Goal: Communication & Community: Answer question/provide support

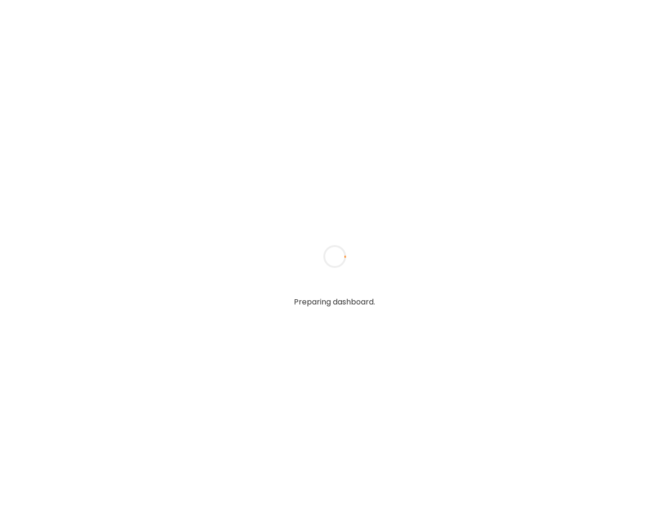
type textarea "**********"
type input "**********"
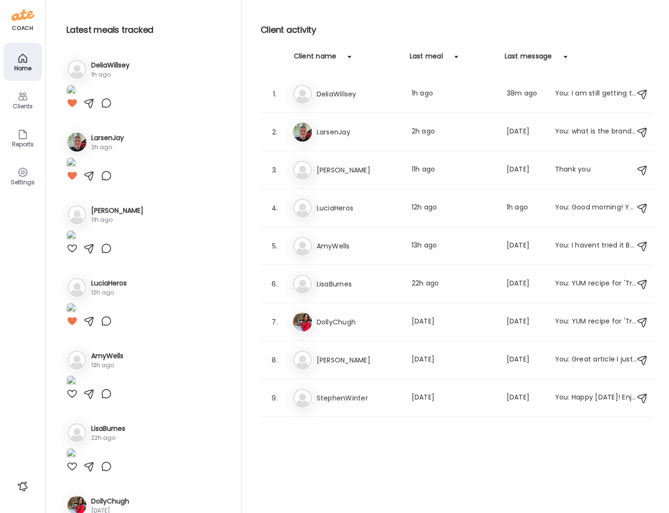
type input "**********"
click at [22, 96] on icon at bounding box center [22, 97] width 9 height 8
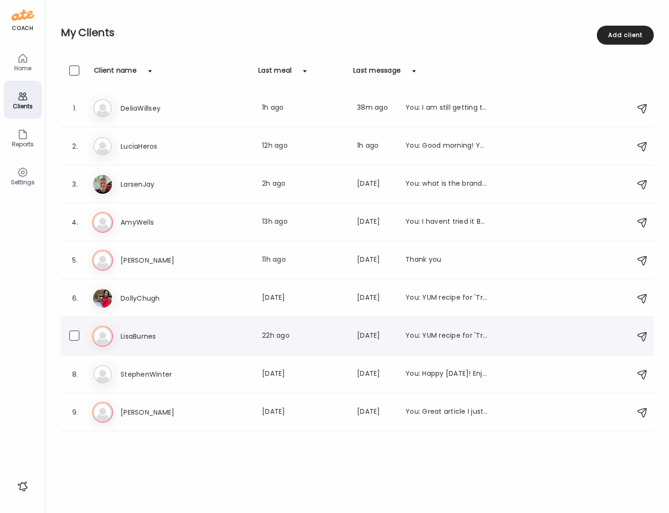
click at [142, 339] on h3 "LisaBurnes" at bounding box center [163, 336] width 84 height 11
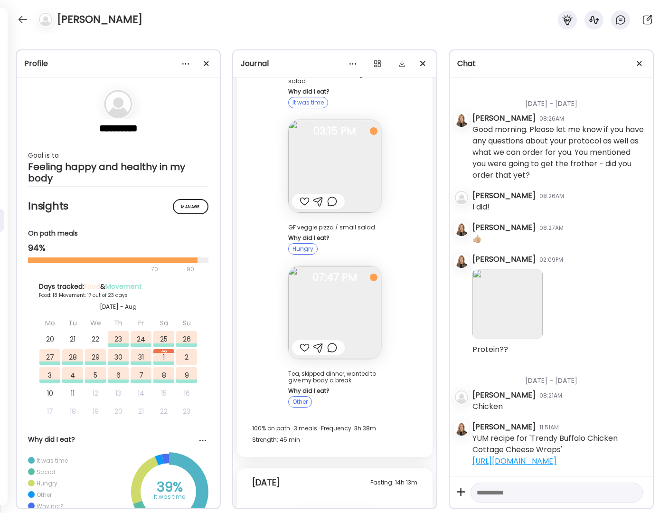
scroll to position [13577, 0]
click at [301, 344] on div at bounding box center [305, 349] width 10 height 11
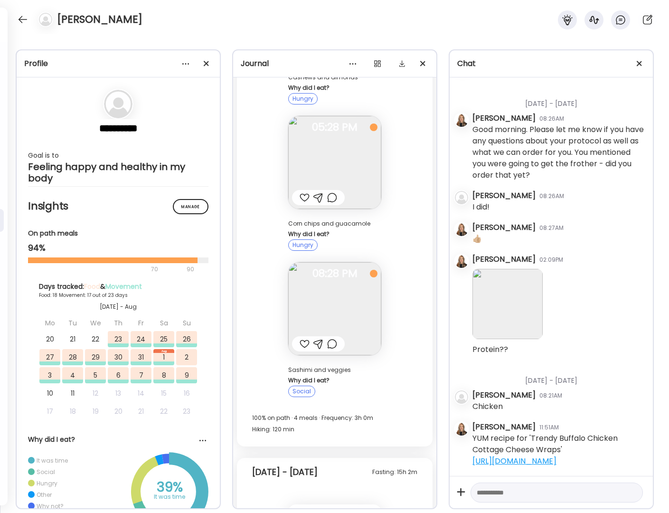
scroll to position [12917, 0]
click at [304, 340] on div at bounding box center [305, 345] width 10 height 11
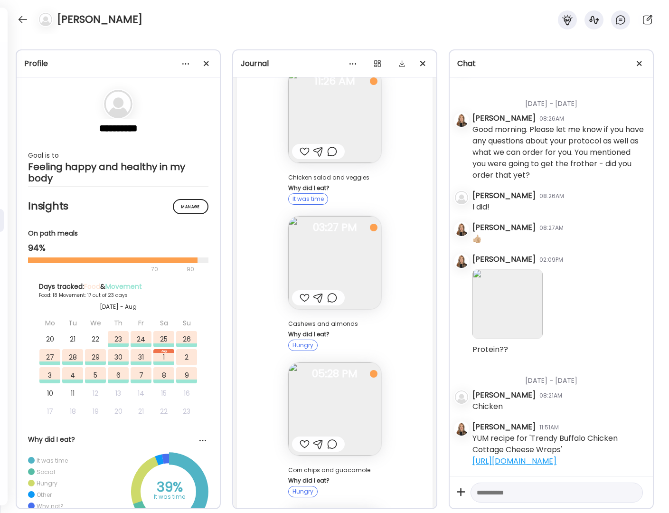
scroll to position [12669, 0]
click at [300, 295] on div at bounding box center [305, 300] width 10 height 11
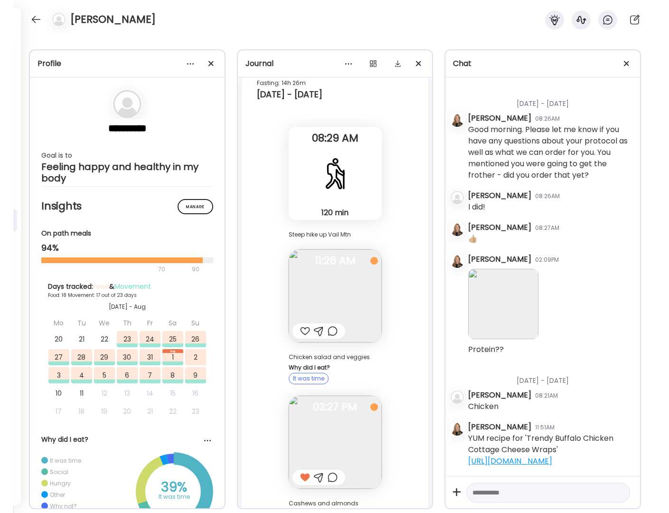
scroll to position [12316, 0]
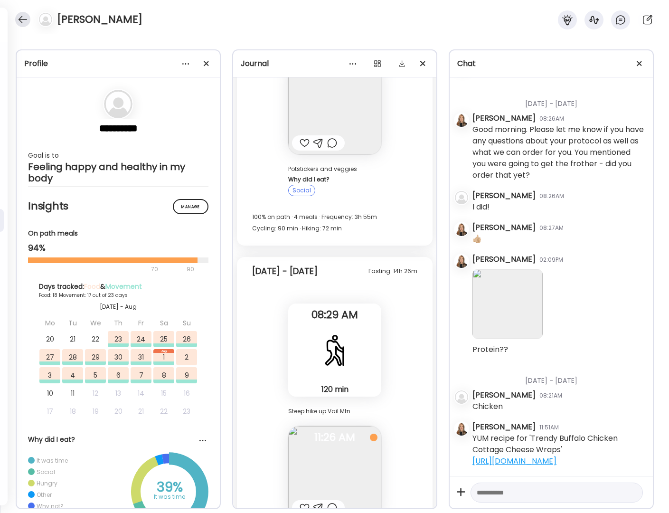
click at [27, 19] on div at bounding box center [22, 19] width 15 height 15
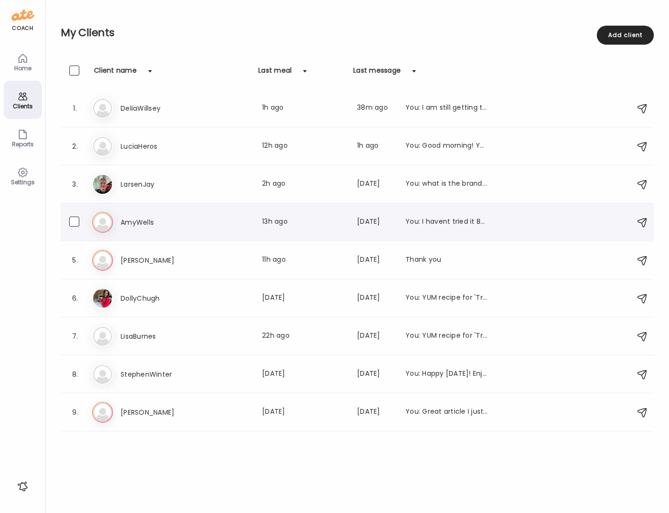
click at [147, 224] on h3 "AmyWells" at bounding box center [163, 222] width 84 height 11
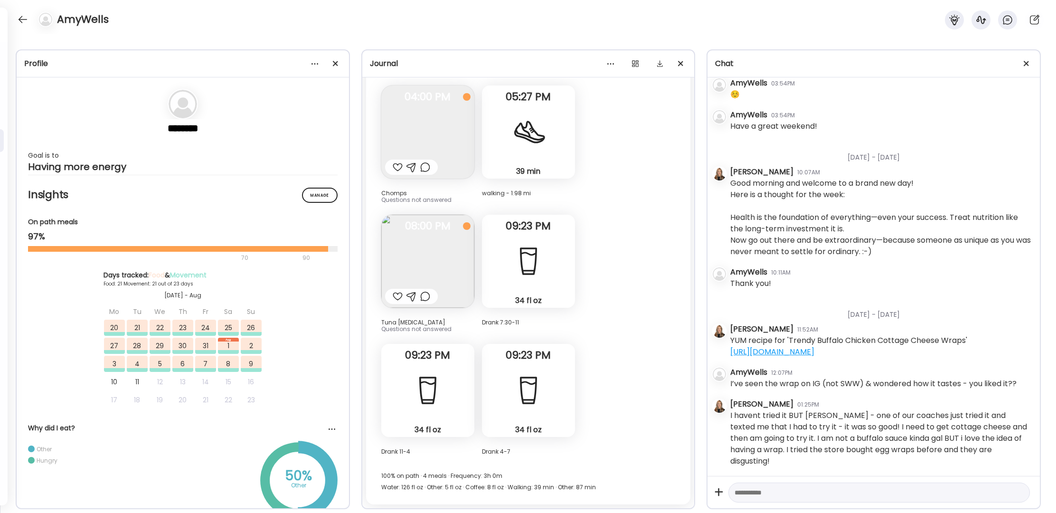
scroll to position [32254, 0]
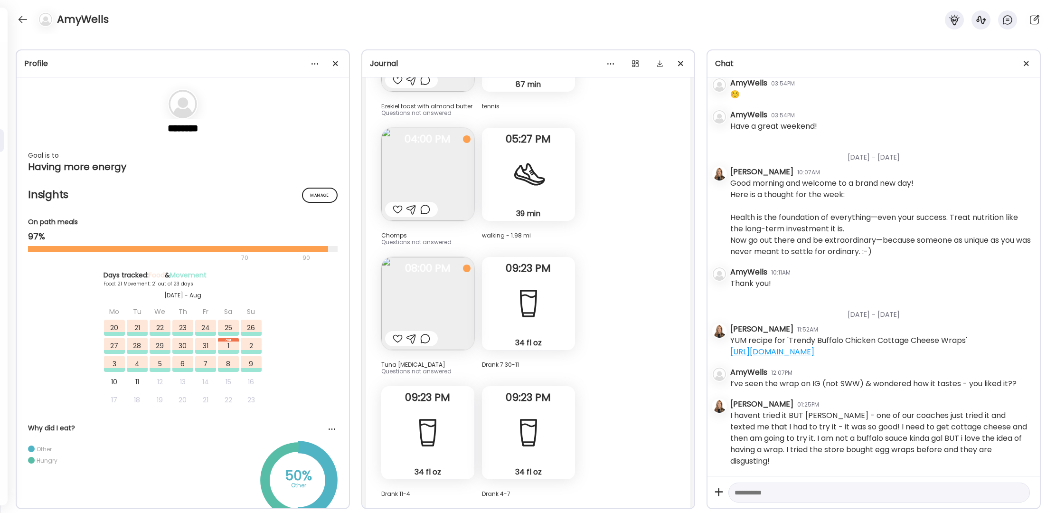
click at [401, 333] on div at bounding box center [398, 338] width 10 height 11
click at [398, 204] on div at bounding box center [398, 209] width 10 height 11
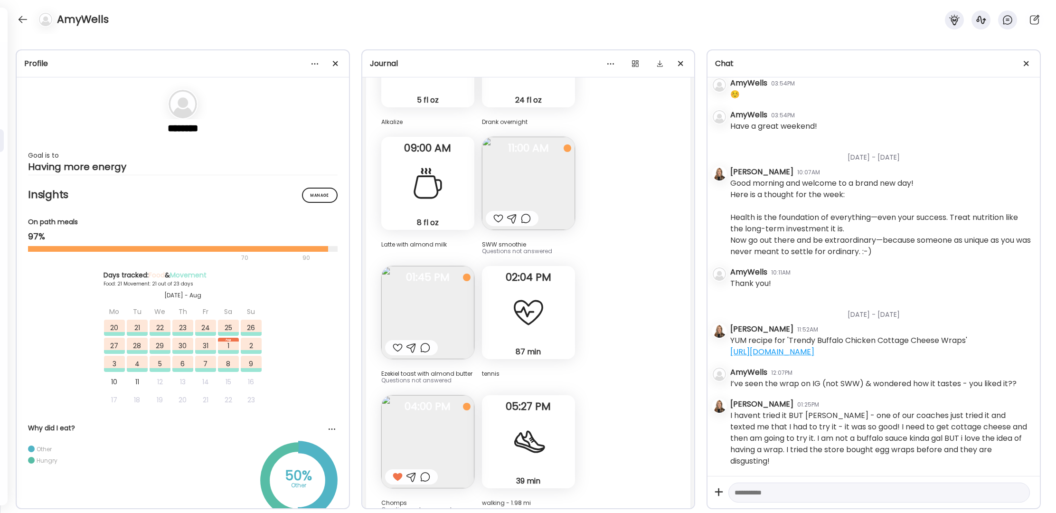
scroll to position [29561, 0]
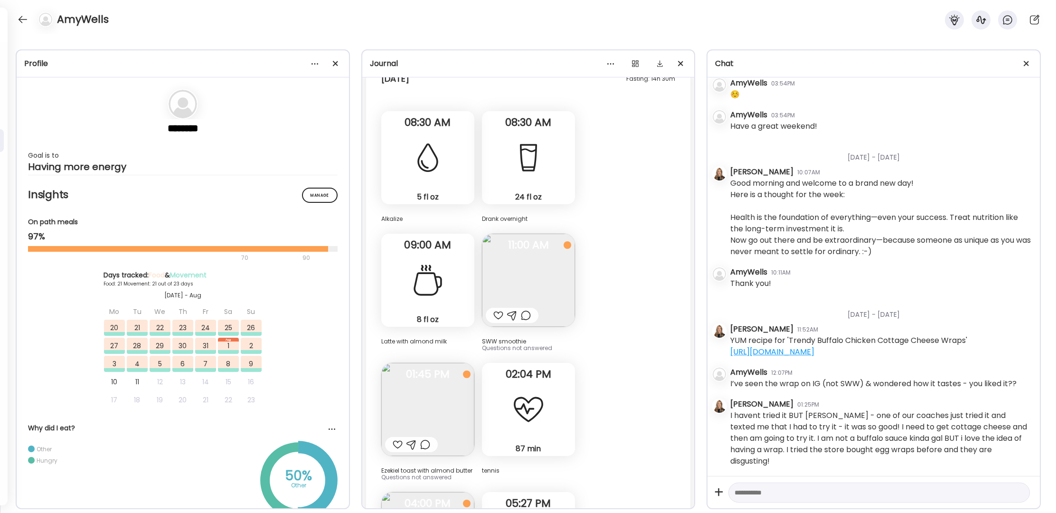
click at [497, 262] on div "SWW smoothie Questions not answered 11:00 AM" at bounding box center [528, 293] width 93 height 118
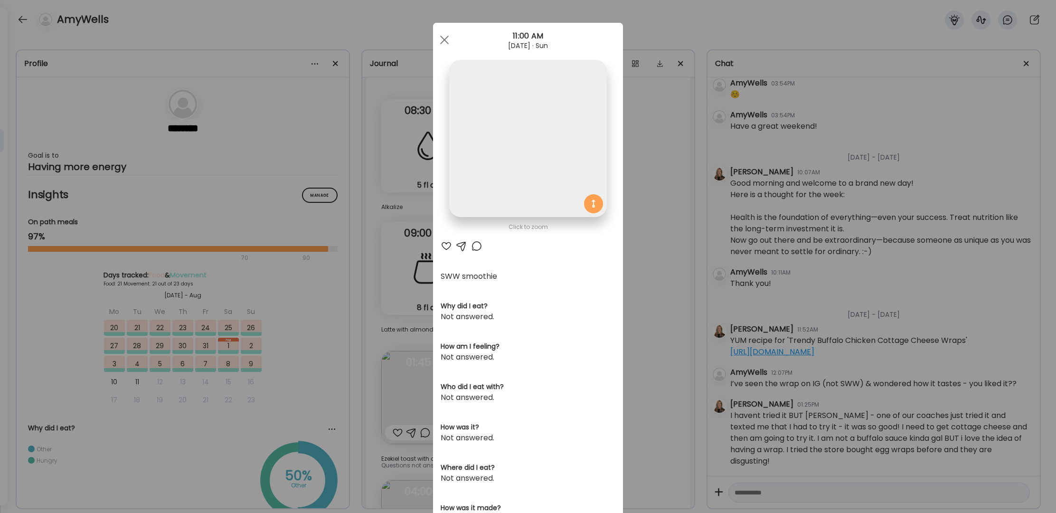
scroll to position [29556, 0]
drag, startPoint x: 439, startPoint y: 43, endPoint x: 482, endPoint y: 150, distance: 115.6
click at [440, 43] on div at bounding box center [444, 39] width 19 height 19
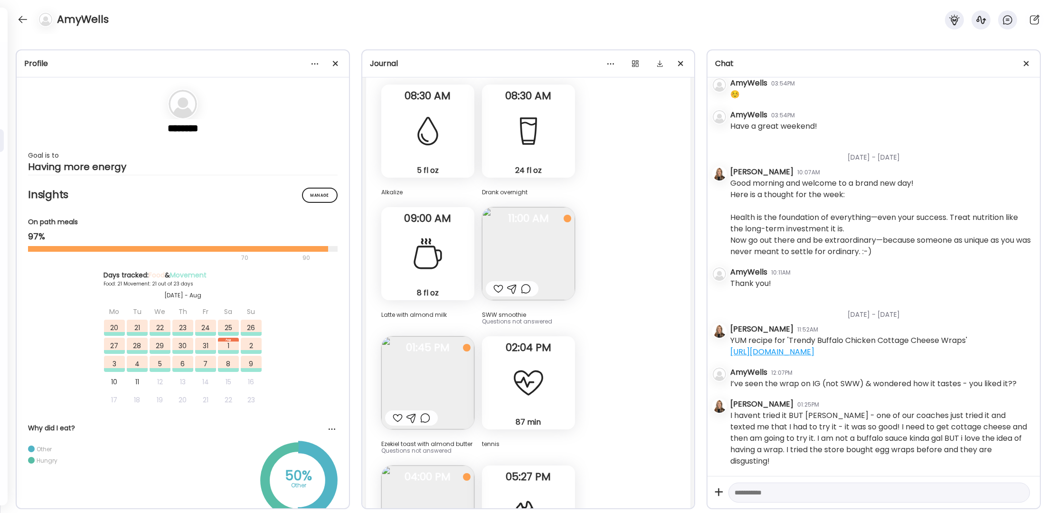
click at [498, 283] on div at bounding box center [499, 288] width 10 height 11
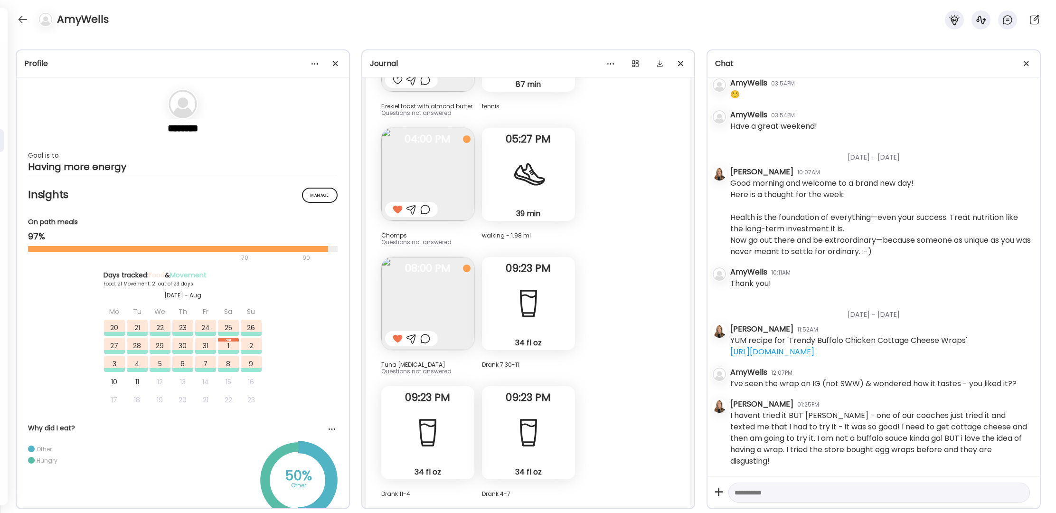
scroll to position [0, 0]
click at [29, 21] on div at bounding box center [22, 19] width 15 height 15
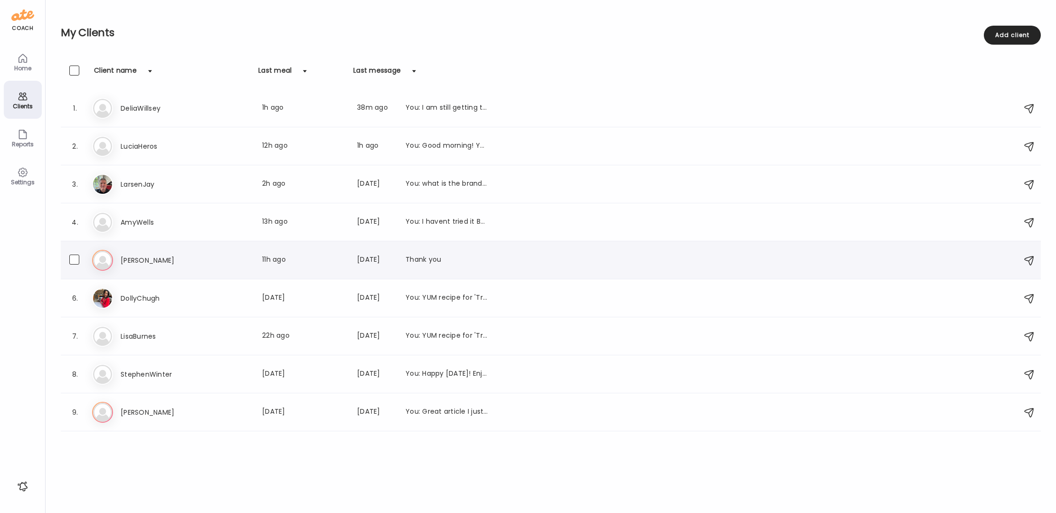
click at [134, 259] on h3 "[PERSON_NAME]" at bounding box center [163, 260] width 84 height 11
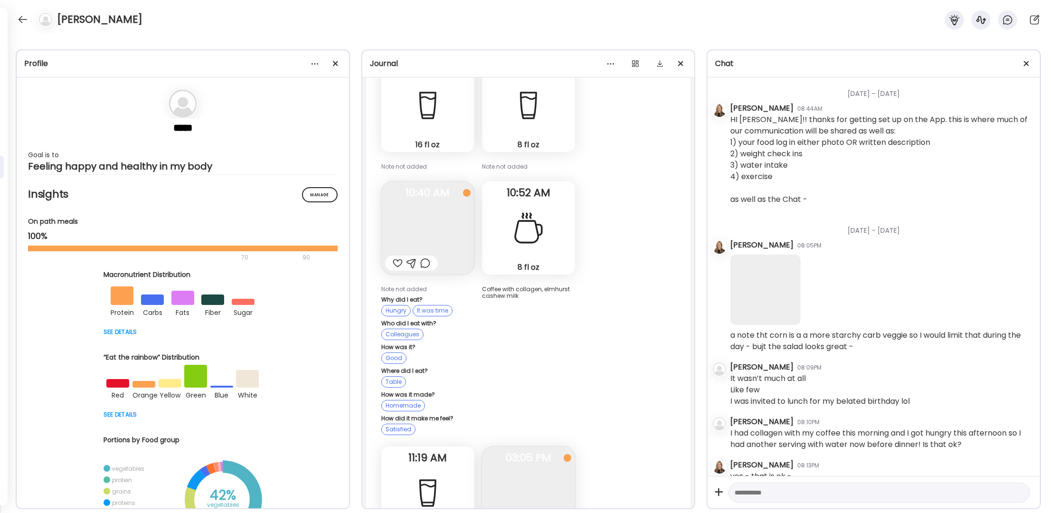
scroll to position [16171, 0]
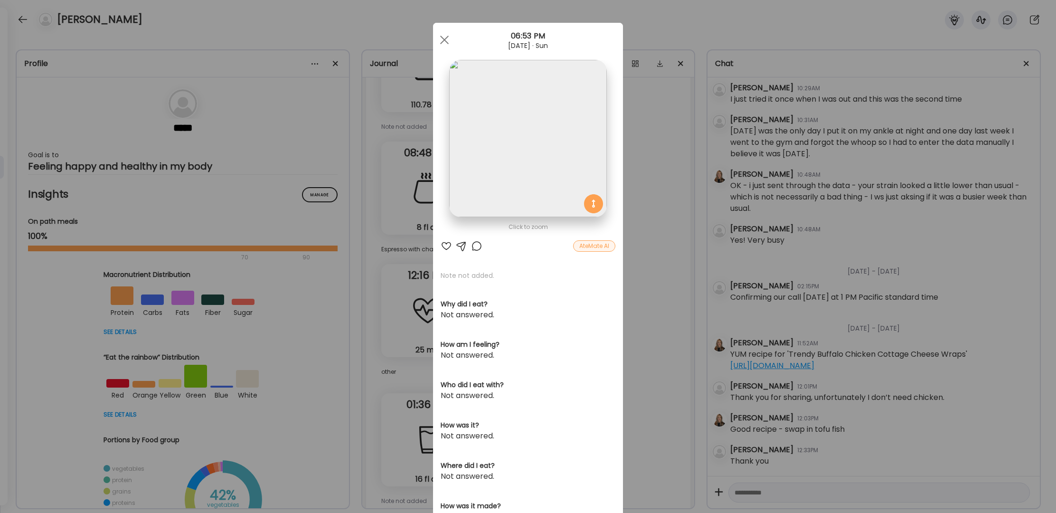
click at [549, 121] on img at bounding box center [527, 138] width 157 height 157
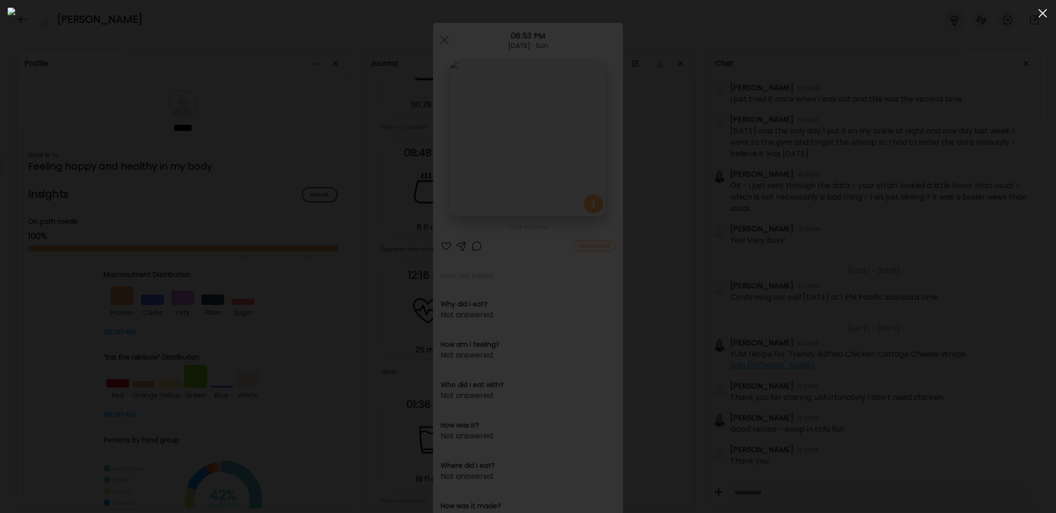
click at [669, 13] on span at bounding box center [1043, 13] width 9 height 9
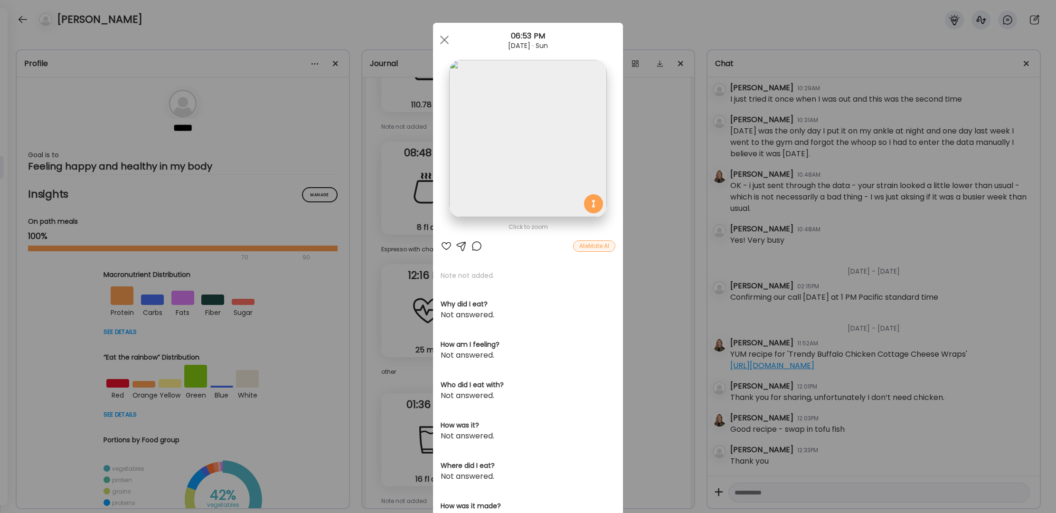
drag, startPoint x: 444, startPoint y: 246, endPoint x: 460, endPoint y: 181, distance: 66.5
click at [449, 233] on div "Click to zoom AteMate AI Note not added. Why did I eat? Not answered. How am I …" at bounding box center [528, 302] width 190 height 559
click at [437, 27] on div "Ate Coach Dashboard 06:53 PM [DATE] · Sun" at bounding box center [528, 40] width 190 height 34
click at [442, 41] on span at bounding box center [444, 40] width 9 height 9
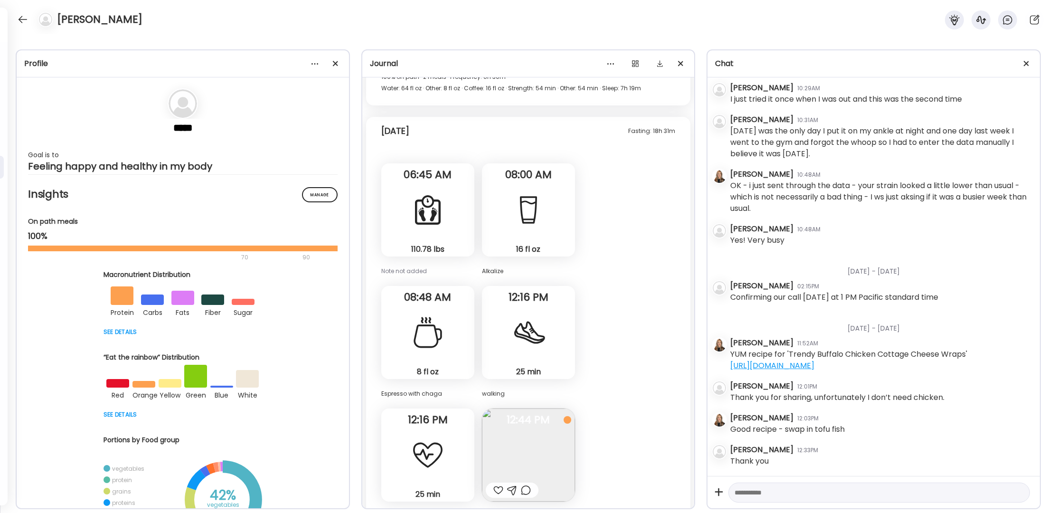
scroll to position [53312, 0]
click at [530, 411] on img at bounding box center [528, 457] width 93 height 93
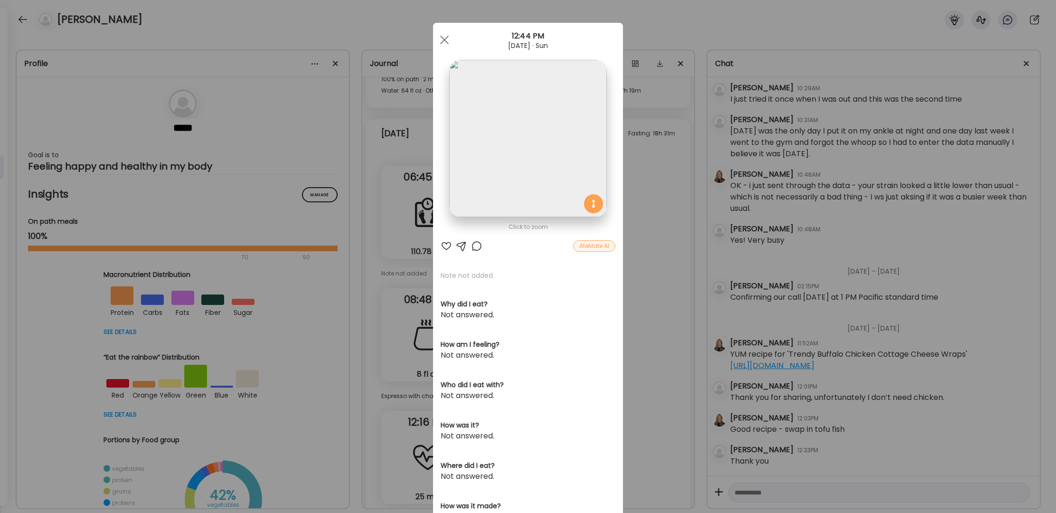
drag, startPoint x: 442, startPoint y: 245, endPoint x: 458, endPoint y: 142, distance: 104.3
click at [442, 245] on div at bounding box center [446, 245] width 11 height 11
click at [441, 40] on span at bounding box center [444, 40] width 9 height 9
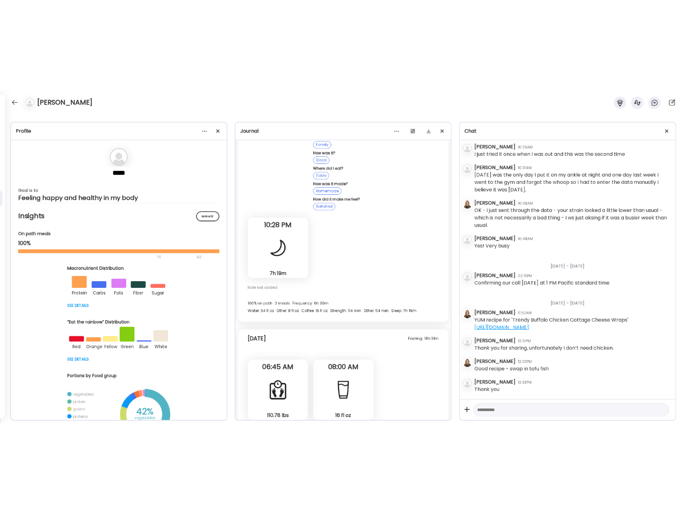
scroll to position [53062, 0]
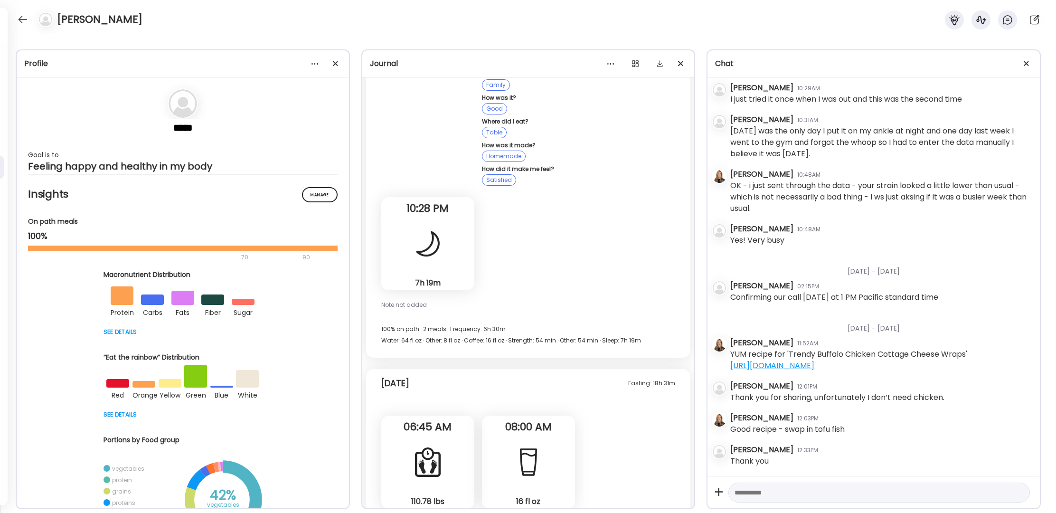
click at [441, 445] on div at bounding box center [428, 462] width 34 height 34
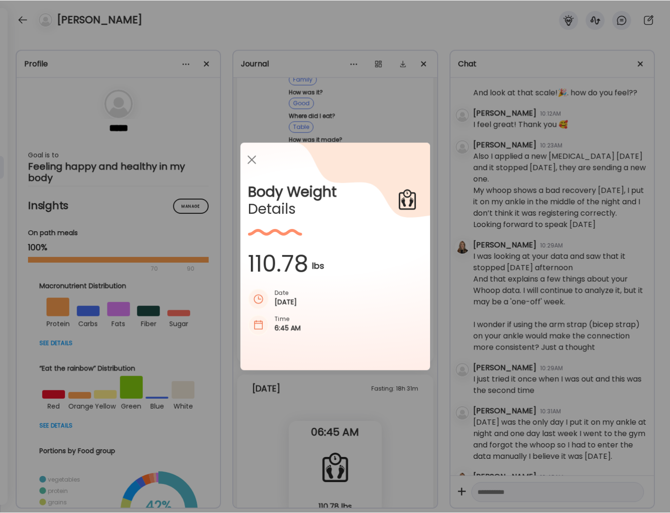
scroll to position [18838, 0]
